Goal: Complete application form

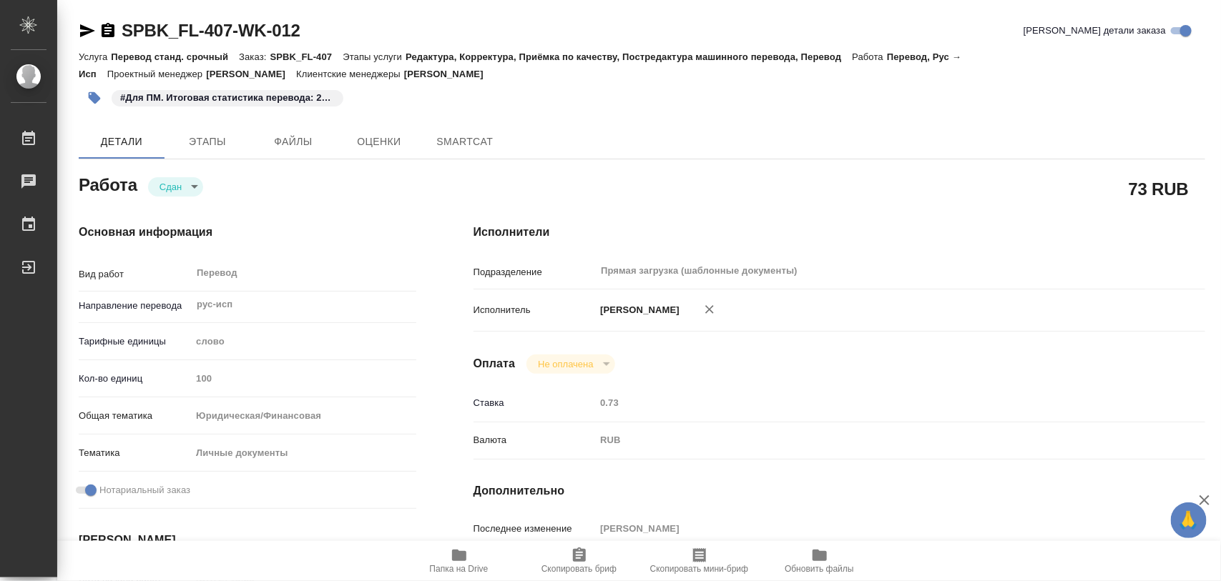
type textarea "x"
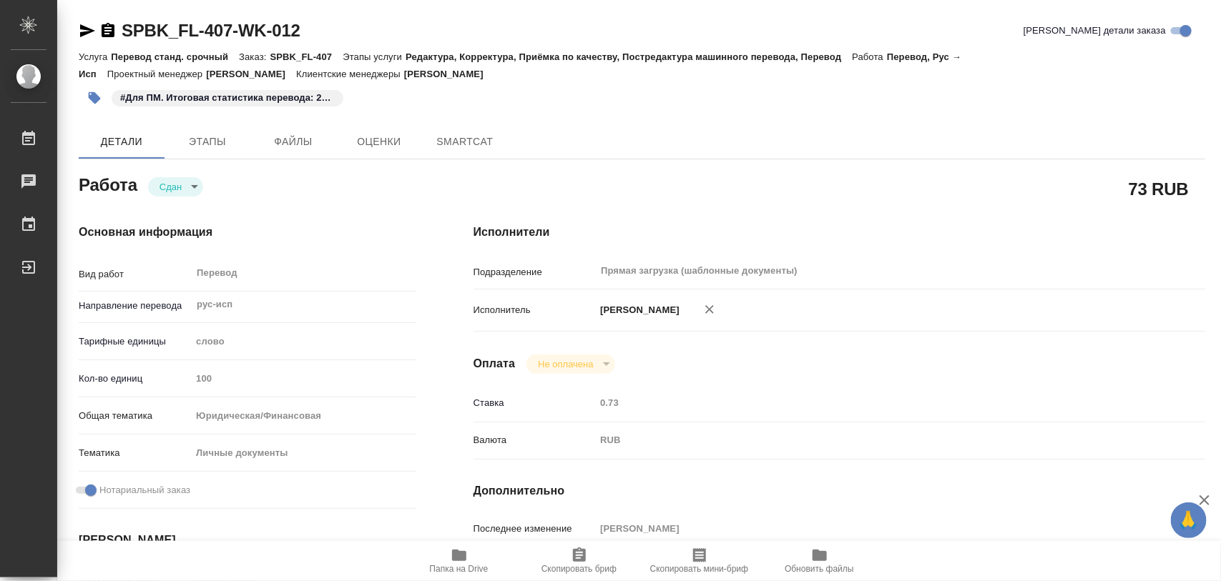
type textarea "x"
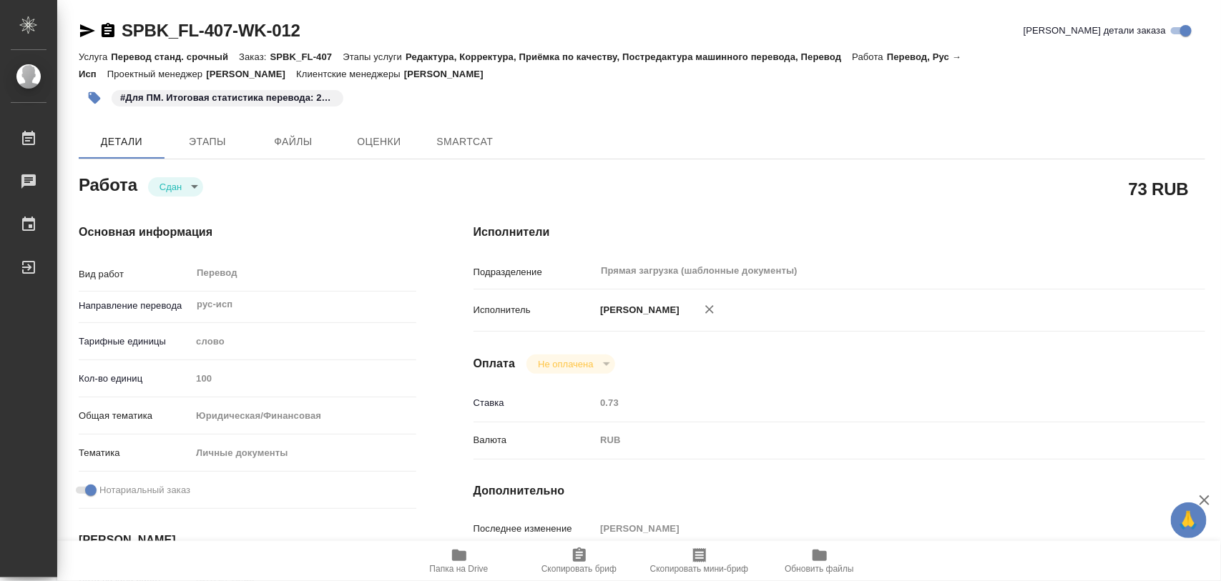
type textarea "x"
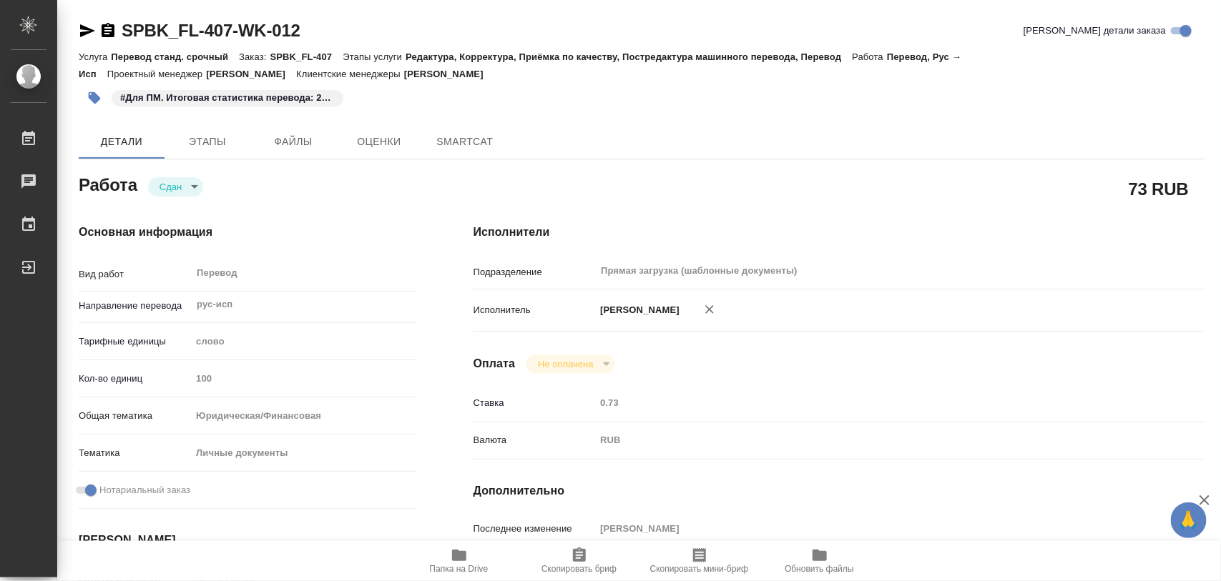
type textarea "x"
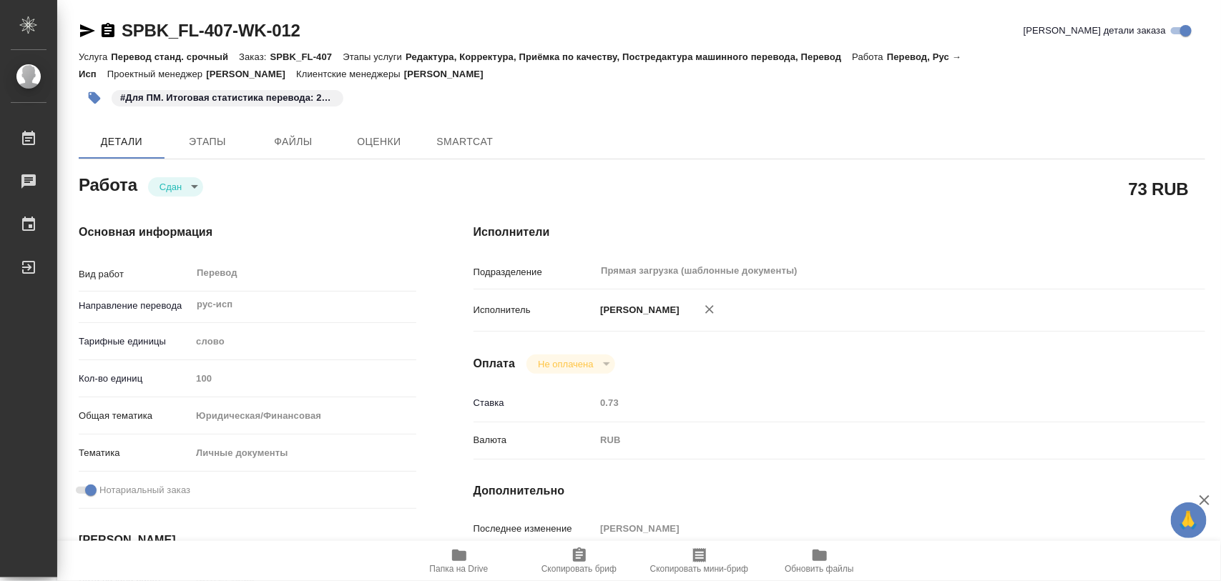
type textarea "x"
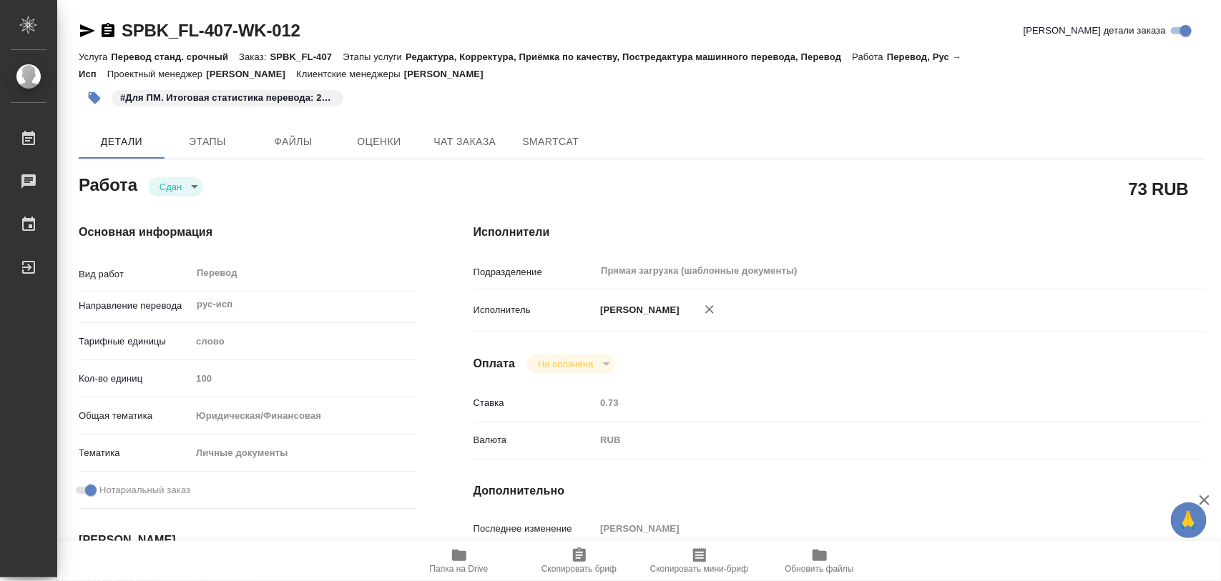
type textarea "x"
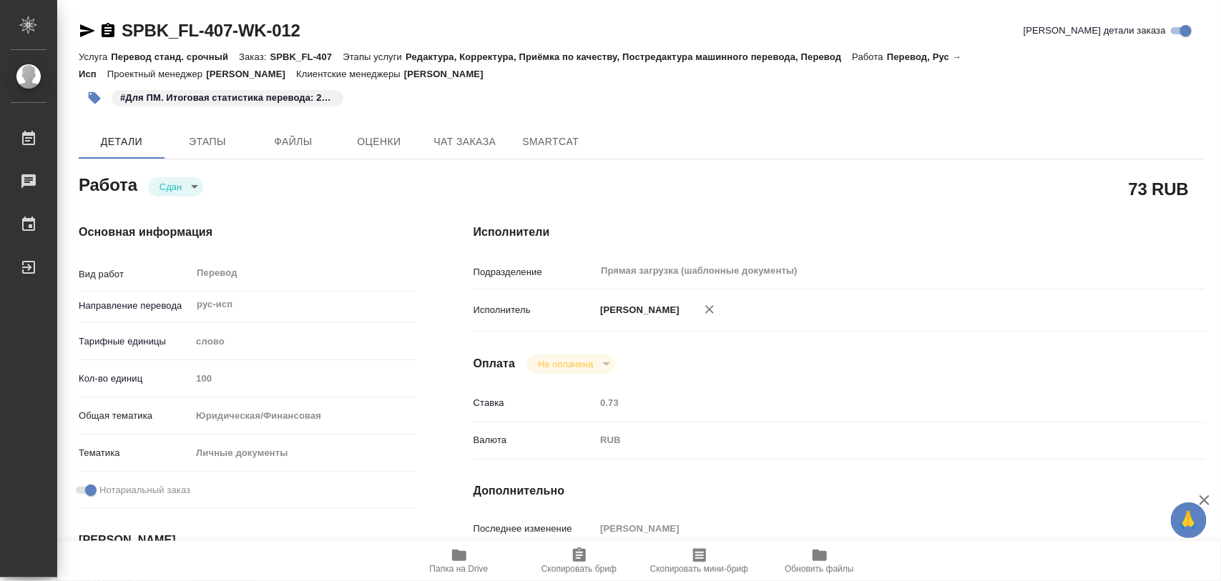
type textarea "x"
